Goal: Information Seeking & Learning: Learn about a topic

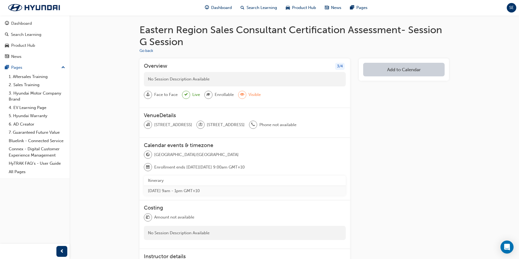
click at [308, 99] on div "Face to Face Live Enrollable Visible" at bounding box center [245, 97] width 202 height 13
click at [150, 53] on button "Go back" at bounding box center [146, 51] width 14 height 6
click at [212, 8] on span "Dashboard" at bounding box center [221, 8] width 21 height 6
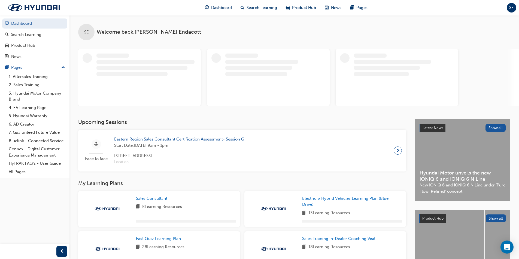
click at [398, 151] on span "next-icon" at bounding box center [398, 151] width 4 height 8
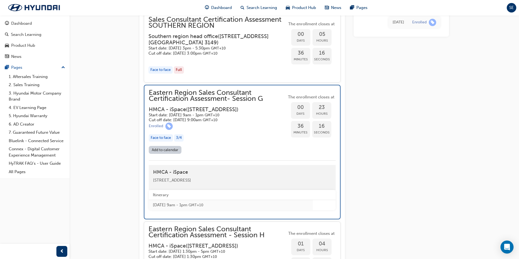
scroll to position [661, 0]
click at [231, 112] on h3 "HMCA - iSpace ( [STREET_ADDRESS] )" at bounding box center [213, 109] width 129 height 6
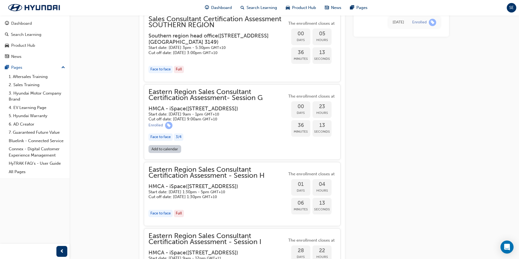
click at [231, 112] on h3 "HMCA - iSpace ( [STREET_ADDRESS] )" at bounding box center [213, 109] width 130 height 6
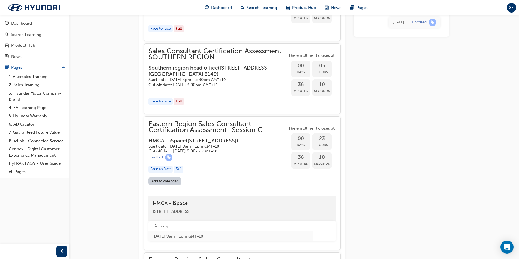
scroll to position [525, 0]
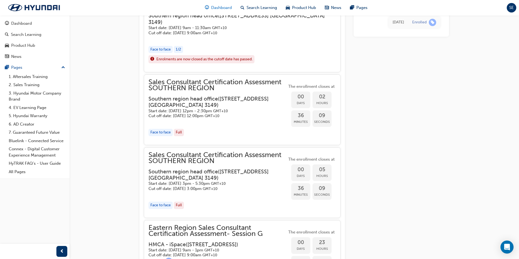
click at [223, 8] on span "Dashboard" at bounding box center [221, 8] width 21 height 6
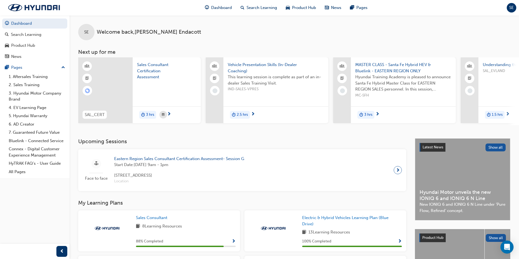
click at [169, 115] on span "next-icon" at bounding box center [169, 114] width 4 height 5
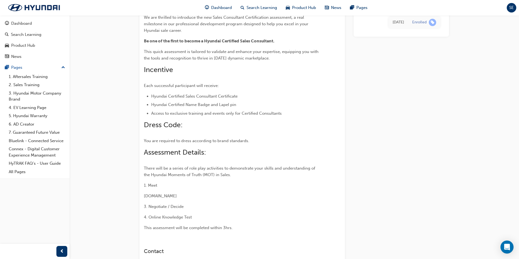
scroll to position [135, 0]
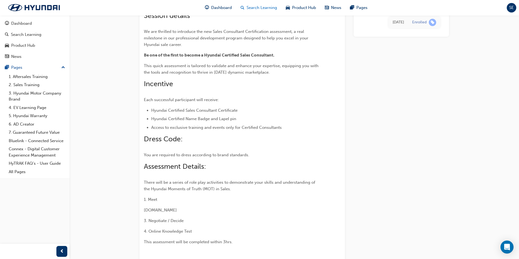
click at [245, 4] on div "Search Learning" at bounding box center [258, 7] width 45 height 11
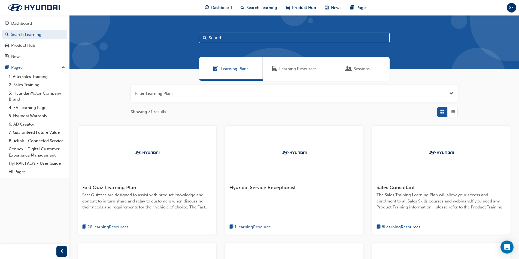
click at [240, 36] on input "text" at bounding box center [294, 38] width 191 height 10
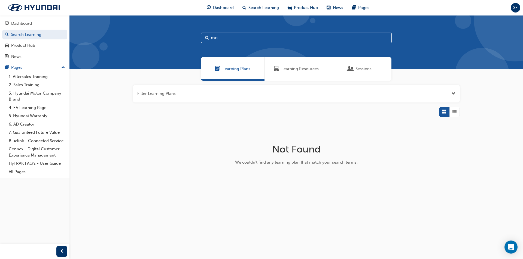
type input "m"
type input "M"
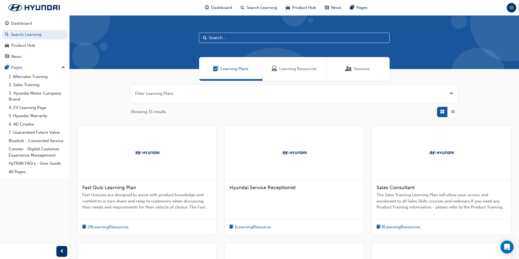
click at [402, 190] on span "Sales Consultant" at bounding box center [395, 188] width 38 height 6
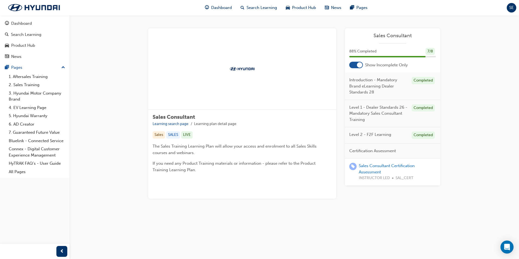
scroll to position [75, 0]
click at [361, 62] on div at bounding box center [359, 64] width 5 height 5
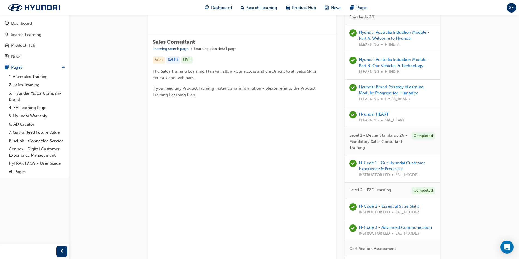
click at [399, 38] on link "Hyundai Australia Induction Module - Part A: Welcome to Hyundai" at bounding box center [394, 35] width 71 height 11
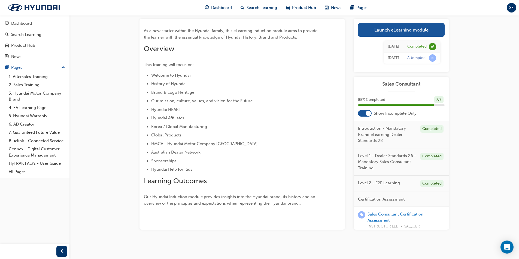
scroll to position [32, 0]
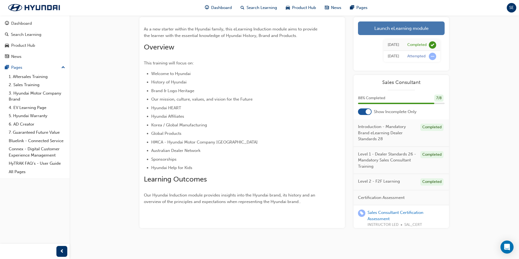
click at [419, 30] on link "Launch eLearning module" at bounding box center [401, 29] width 87 height 14
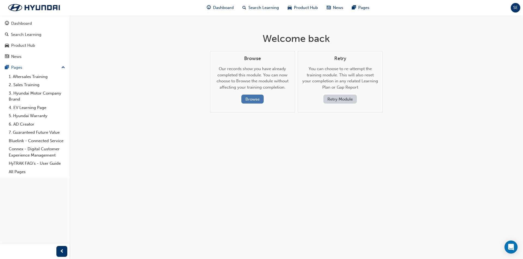
click at [251, 99] on button "Browse" at bounding box center [252, 99] width 22 height 9
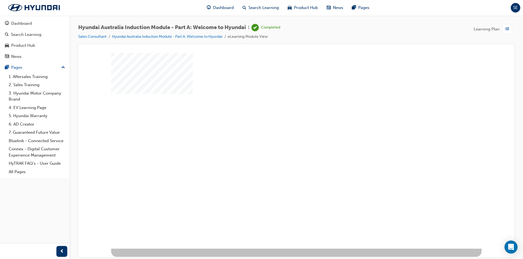
click at [280, 135] on div "play" at bounding box center [280, 135] width 0 height 0
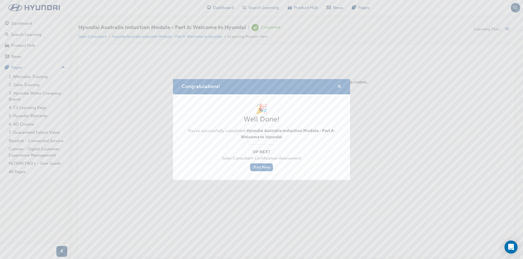
click at [341, 86] on span "cross-icon" at bounding box center [339, 87] width 4 height 5
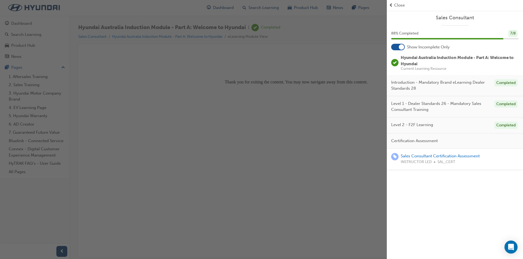
click at [400, 48] on div at bounding box center [401, 46] width 5 height 5
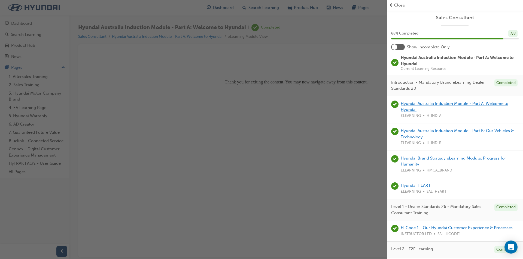
click at [410, 104] on link "Hyundai Australia Induction Module - Part A: Welcome to Hyundai" at bounding box center [454, 106] width 108 height 11
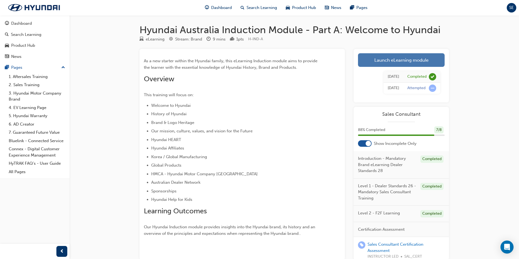
click at [385, 59] on link "Launch eLearning module" at bounding box center [401, 60] width 87 height 14
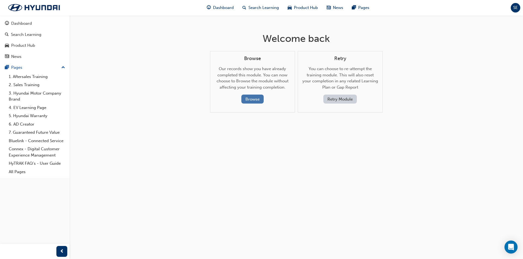
click at [252, 97] on button "Browse" at bounding box center [252, 99] width 22 height 9
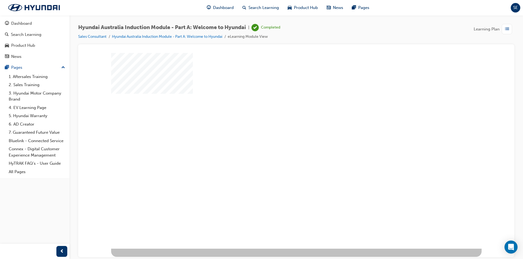
click at [280, 135] on div "play" at bounding box center [280, 135] width 0 height 0
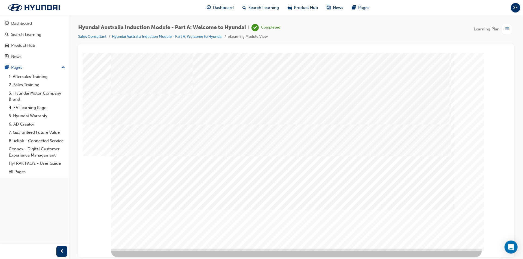
click at [64, 253] on div "button" at bounding box center [61, 251] width 11 height 11
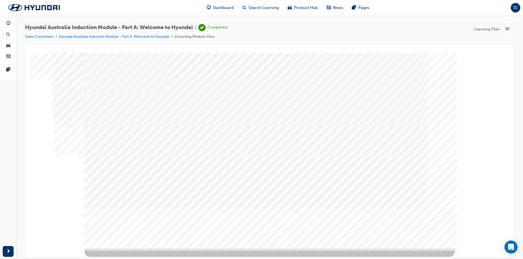
click at [504, 32] on div "button" at bounding box center [506, 29] width 10 height 10
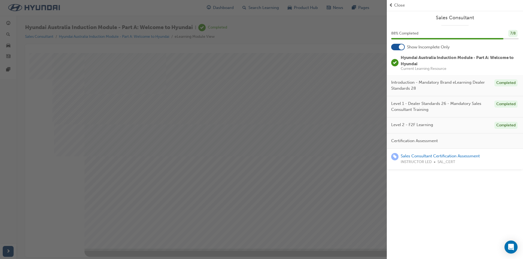
click at [399, 49] on div at bounding box center [401, 46] width 5 height 5
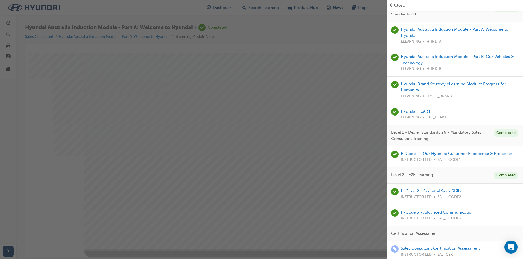
scroll to position [78, 0]
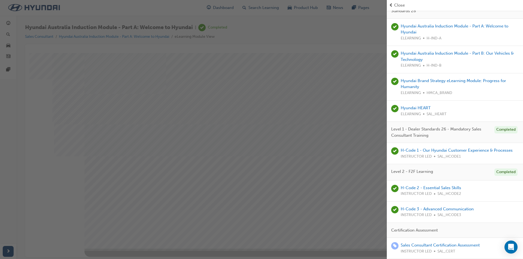
click at [328, 91] on div "button" at bounding box center [193, 129] width 387 height 259
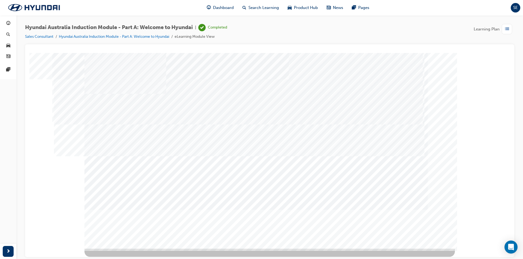
drag, startPoint x: 212, startPoint y: 82, endPoint x: 200, endPoint y: 107, distance: 27.6
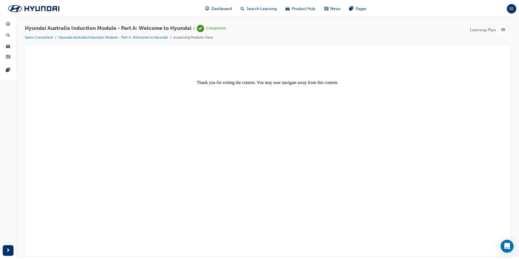
scroll to position [0, 0]
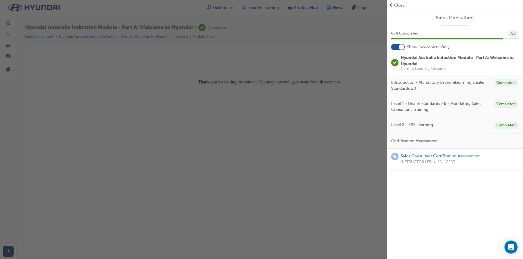
click at [398, 46] on div at bounding box center [398, 47] width 14 height 7
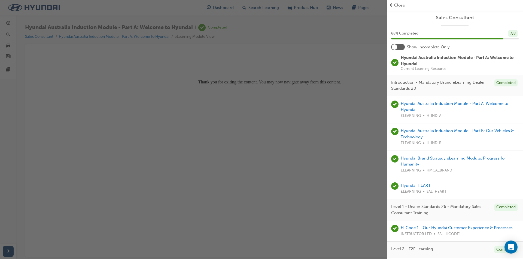
click at [402, 186] on link "Hyundai HEART" at bounding box center [415, 185] width 30 height 5
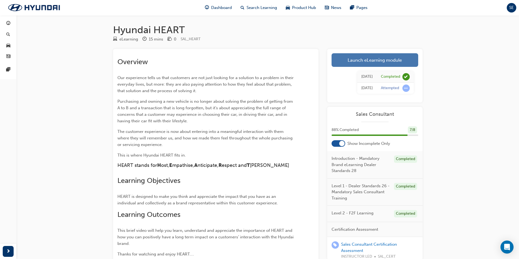
click at [388, 60] on link "Launch eLearning module" at bounding box center [374, 60] width 87 height 14
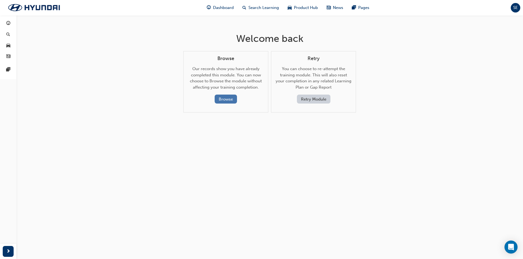
click at [225, 99] on button "Browse" at bounding box center [226, 99] width 22 height 9
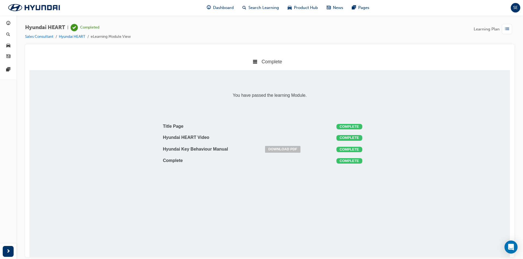
click at [192, 137] on td "Hyundai HEART Video" at bounding box center [212, 137] width 102 height 11
click at [255, 59] on icon at bounding box center [255, 61] width 4 height 4
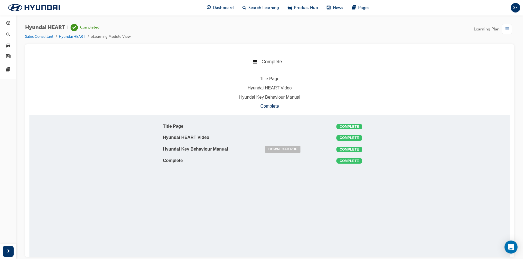
click at [269, 78] on div "Title Page" at bounding box center [269, 78] width 480 height 7
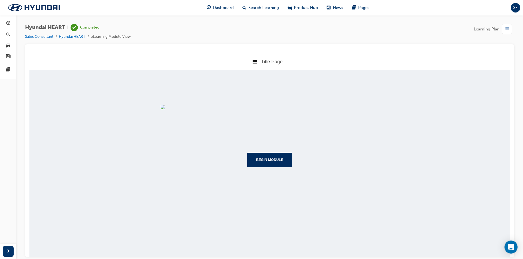
scroll to position [27, 0]
click at [277, 167] on button "Begin Module" at bounding box center [269, 160] width 45 height 14
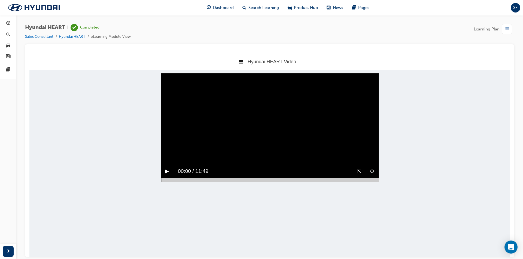
click at [245, 62] on div "Hyundai HEART Video" at bounding box center [269, 61] width 480 height 17
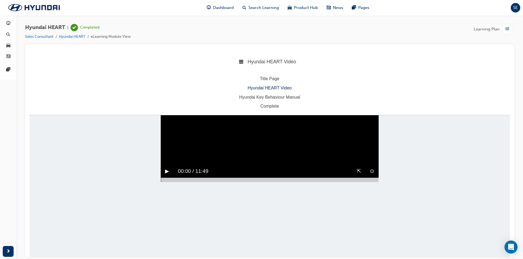
click at [270, 97] on div "Hyundai Key Behaviour Manual" at bounding box center [269, 97] width 480 height 7
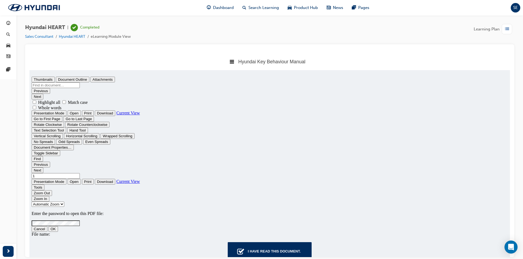
type input "0"
click at [44, 37] on link "Sales Consultant" at bounding box center [39, 36] width 28 height 5
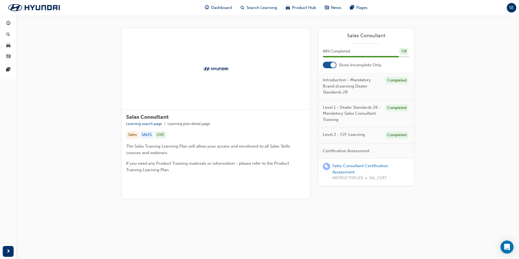
click at [333, 64] on div at bounding box center [332, 64] width 5 height 5
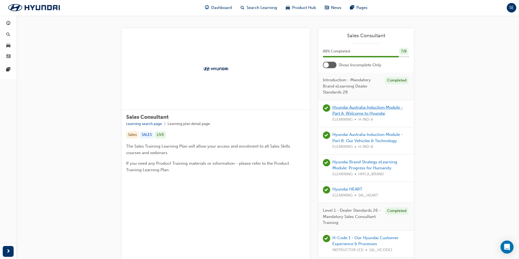
click at [355, 111] on link "Hyundai Australia Induction Module - Part A: Welcome to Hyundai" at bounding box center [367, 110] width 71 height 11
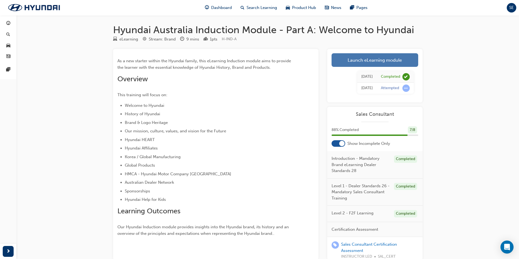
click at [362, 62] on link "Launch eLearning module" at bounding box center [374, 60] width 87 height 14
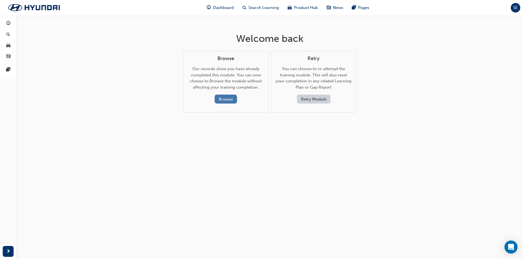
click at [226, 98] on button "Browse" at bounding box center [226, 99] width 22 height 9
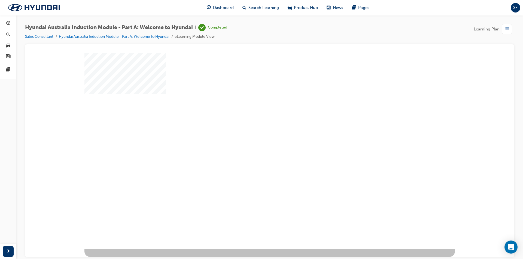
click at [254, 135] on div "play" at bounding box center [254, 135] width 0 height 0
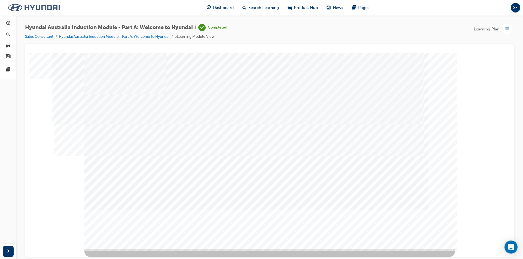
click at [31, 7] on img at bounding box center [34, 7] width 63 height 11
